Goal: Book appointment/travel/reservation

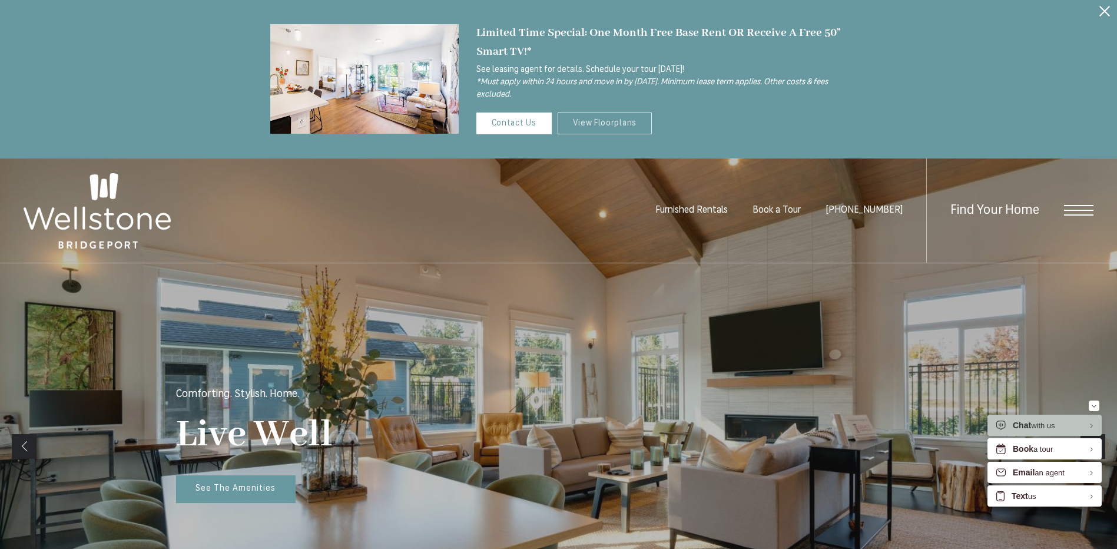
click at [610, 113] on link "View Floorplans" at bounding box center [605, 123] width 95 height 22
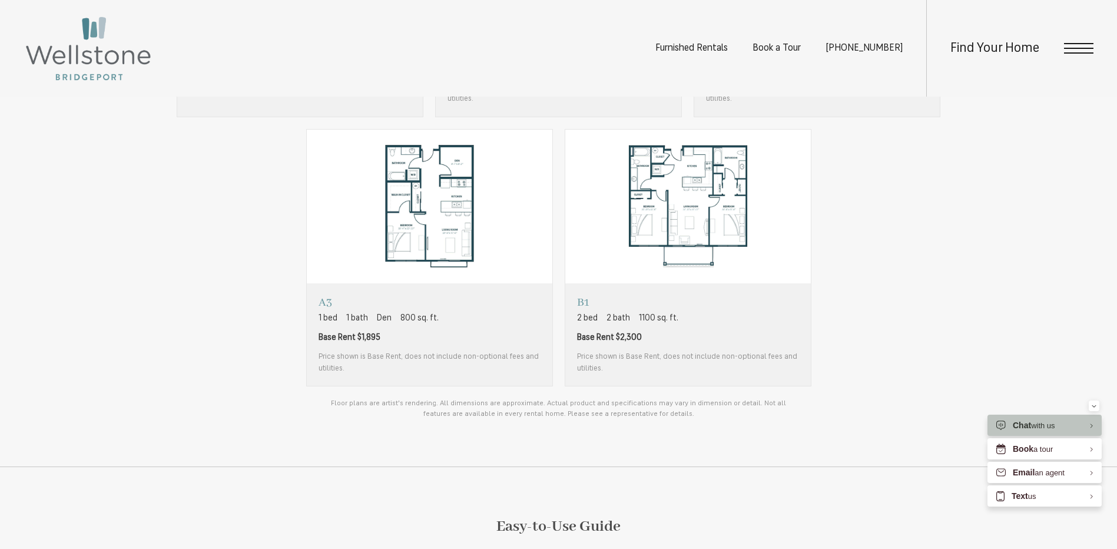
scroll to position [1119, 0]
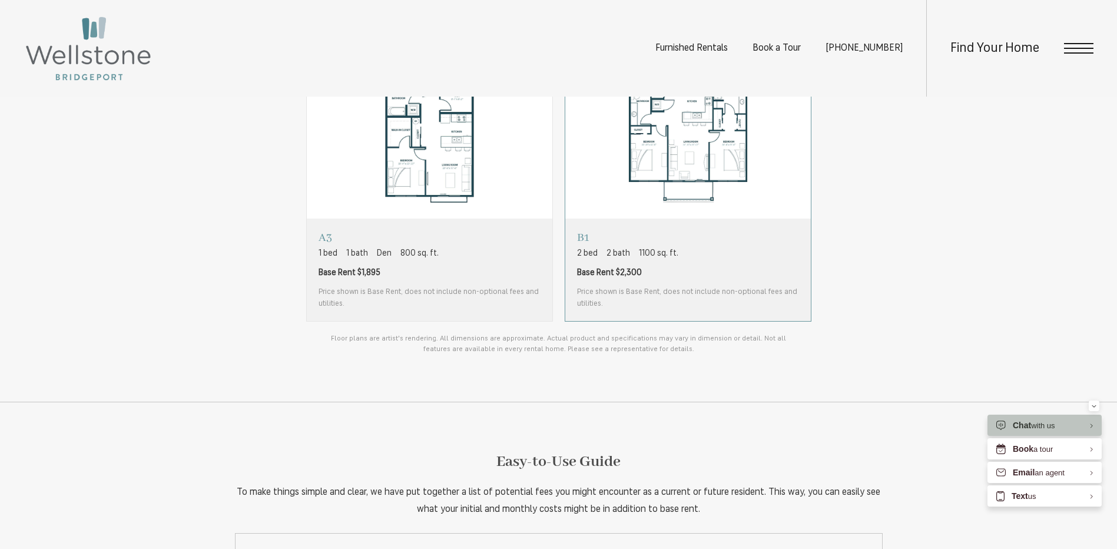
click at [698, 275] on span "Base Rent $2,300" at bounding box center [688, 273] width 222 height 12
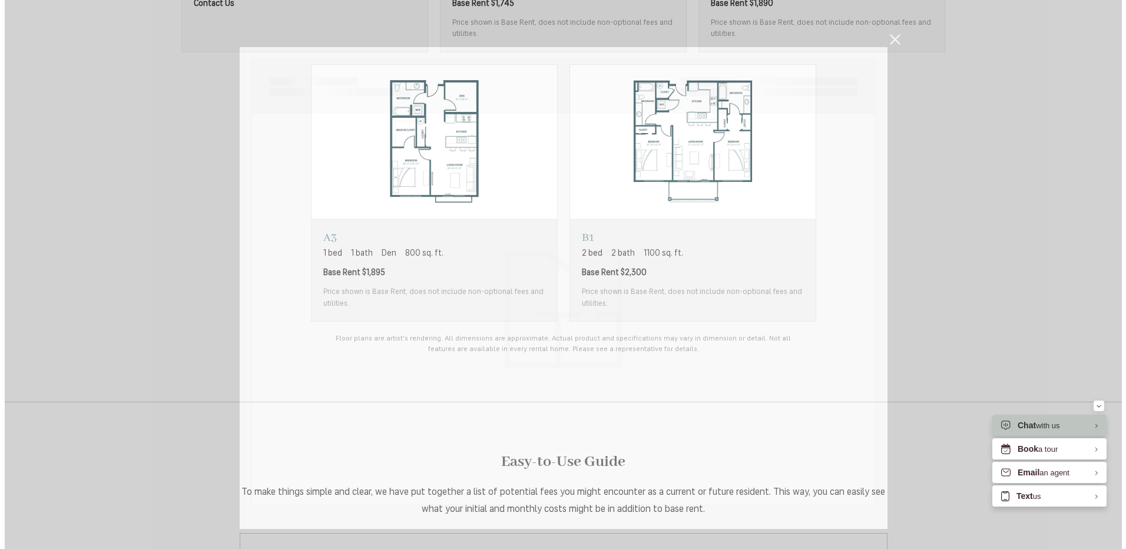
scroll to position [0, 0]
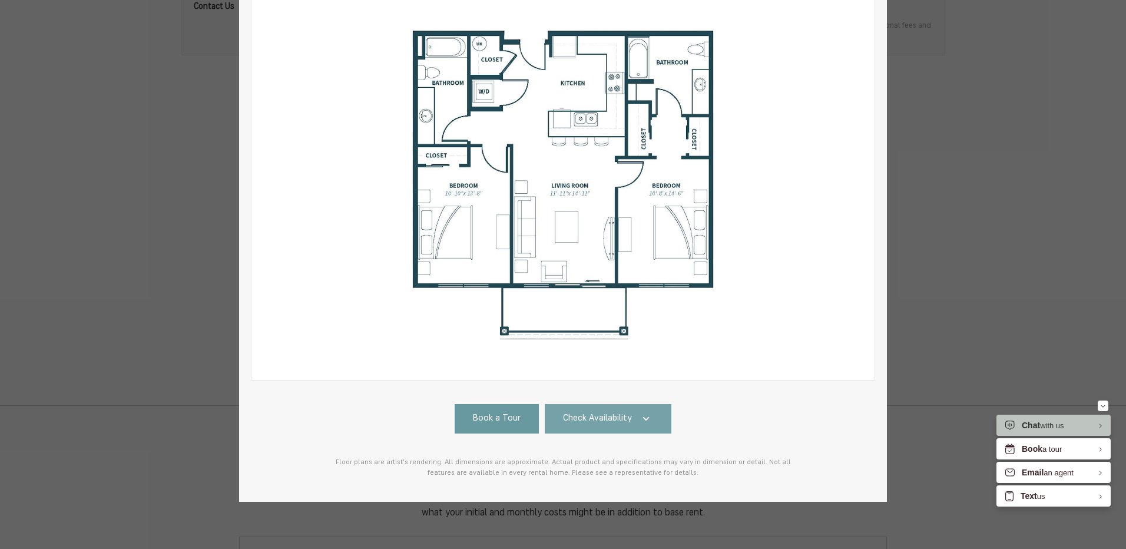
click at [625, 412] on span "Check Availability" at bounding box center [597, 419] width 69 height 14
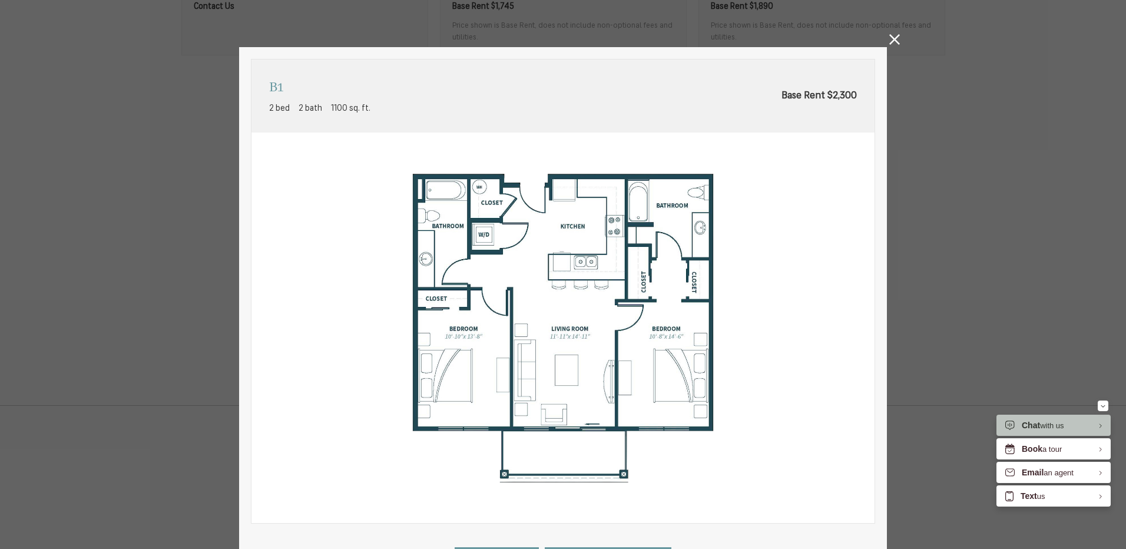
click at [893, 41] on icon at bounding box center [894, 39] width 11 height 11
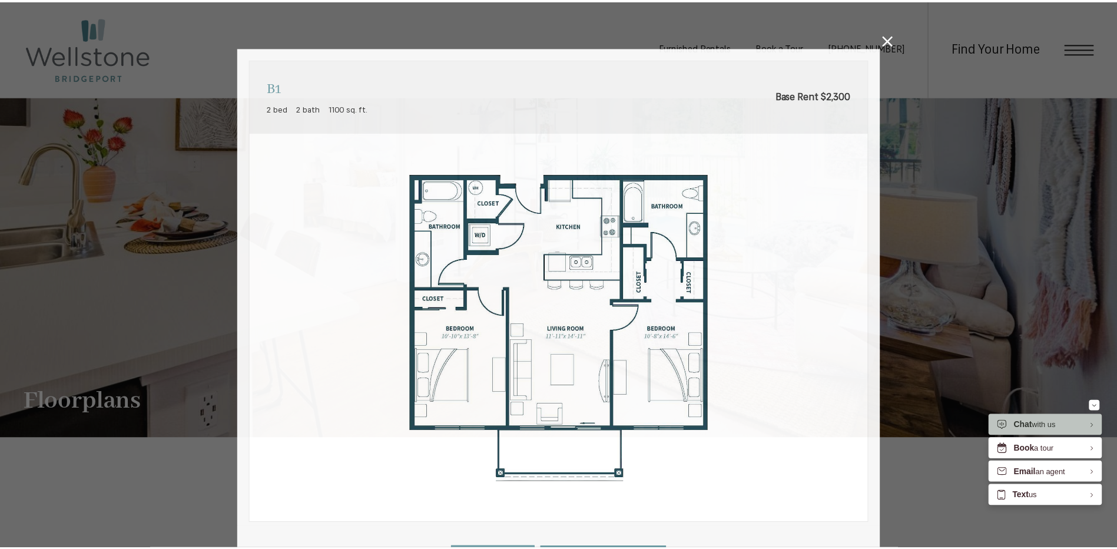
scroll to position [1119, 0]
